Goal: Find contact information: Find contact information

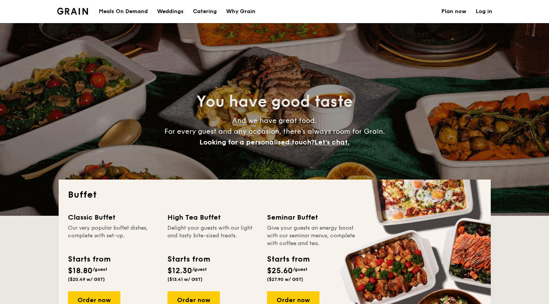
select select
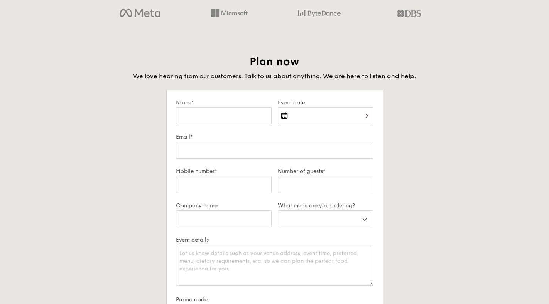
scroll to position [1427, 0]
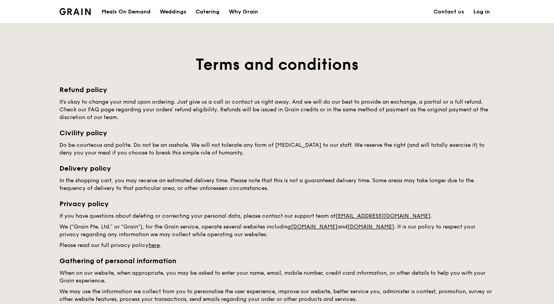
click at [525, 233] on div "Terms and conditions Refund policy It's okay to change your mind upon ordering.…" at bounding box center [277, 249] width 554 height 452
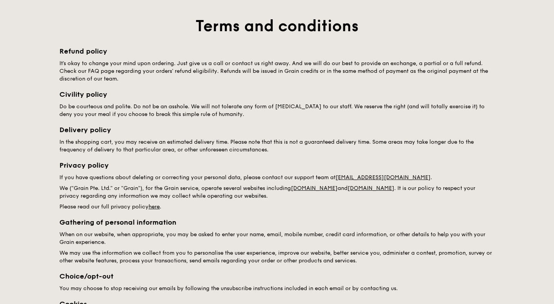
scroll to position [77, 0]
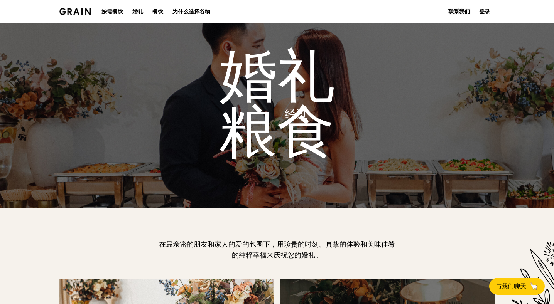
click at [461, 10] on font "联系我们" at bounding box center [459, 11] width 22 height 7
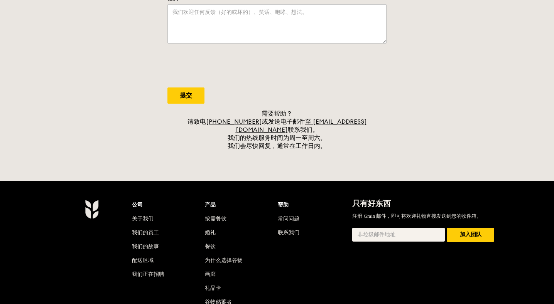
scroll to position [231, 0]
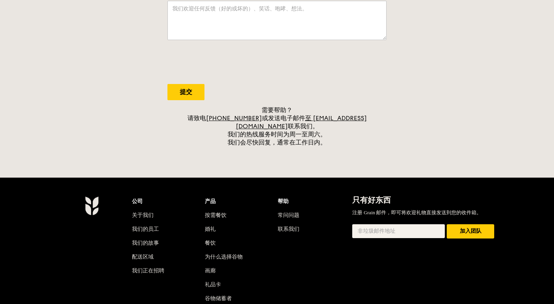
drag, startPoint x: 330, startPoint y: 121, endPoint x: 374, endPoint y: 80, distance: 60.0
